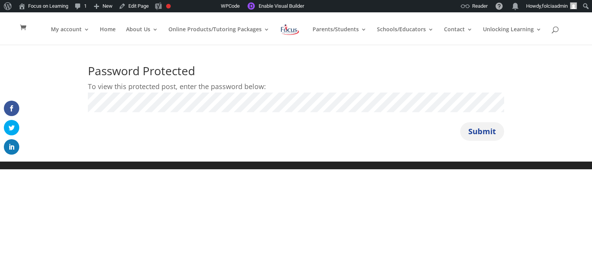
click at [474, 132] on button "Submit" at bounding box center [483, 131] width 44 height 19
click at [473, 132] on button "Submit" at bounding box center [483, 131] width 44 height 19
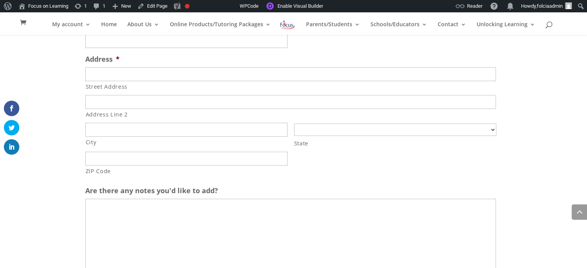
scroll to position [4331, 0]
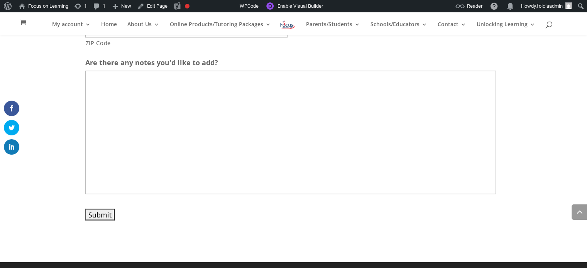
click at [277, 19] on div "My account My account Account details My Courses Logout Home About Us About FOL…" at bounding box center [293, 23] width 563 height 22
click at [284, 24] on img at bounding box center [287, 24] width 16 height 11
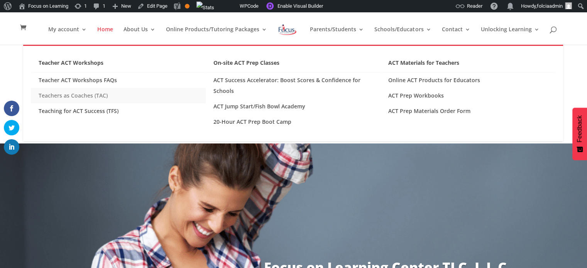
click at [83, 94] on link "Teachers as Coaches (TAC)" at bounding box center [118, 95] width 175 height 15
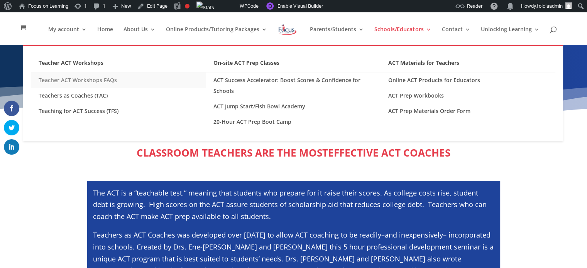
click at [93, 79] on link "Teacher ACT Workshops FAQs" at bounding box center [118, 80] width 175 height 15
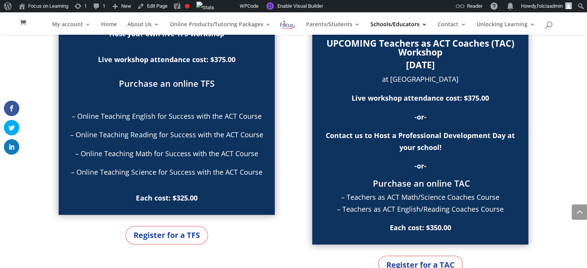
scroll to position [620, 0]
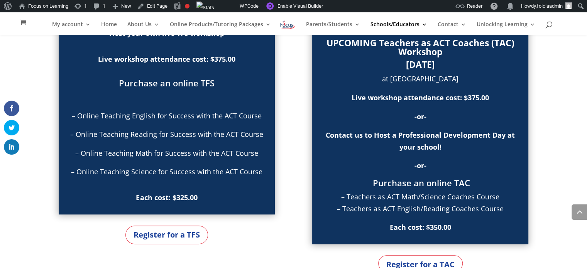
click at [287, 25] on img at bounding box center [287, 24] width 16 height 11
